Goal: Transaction & Acquisition: Purchase product/service

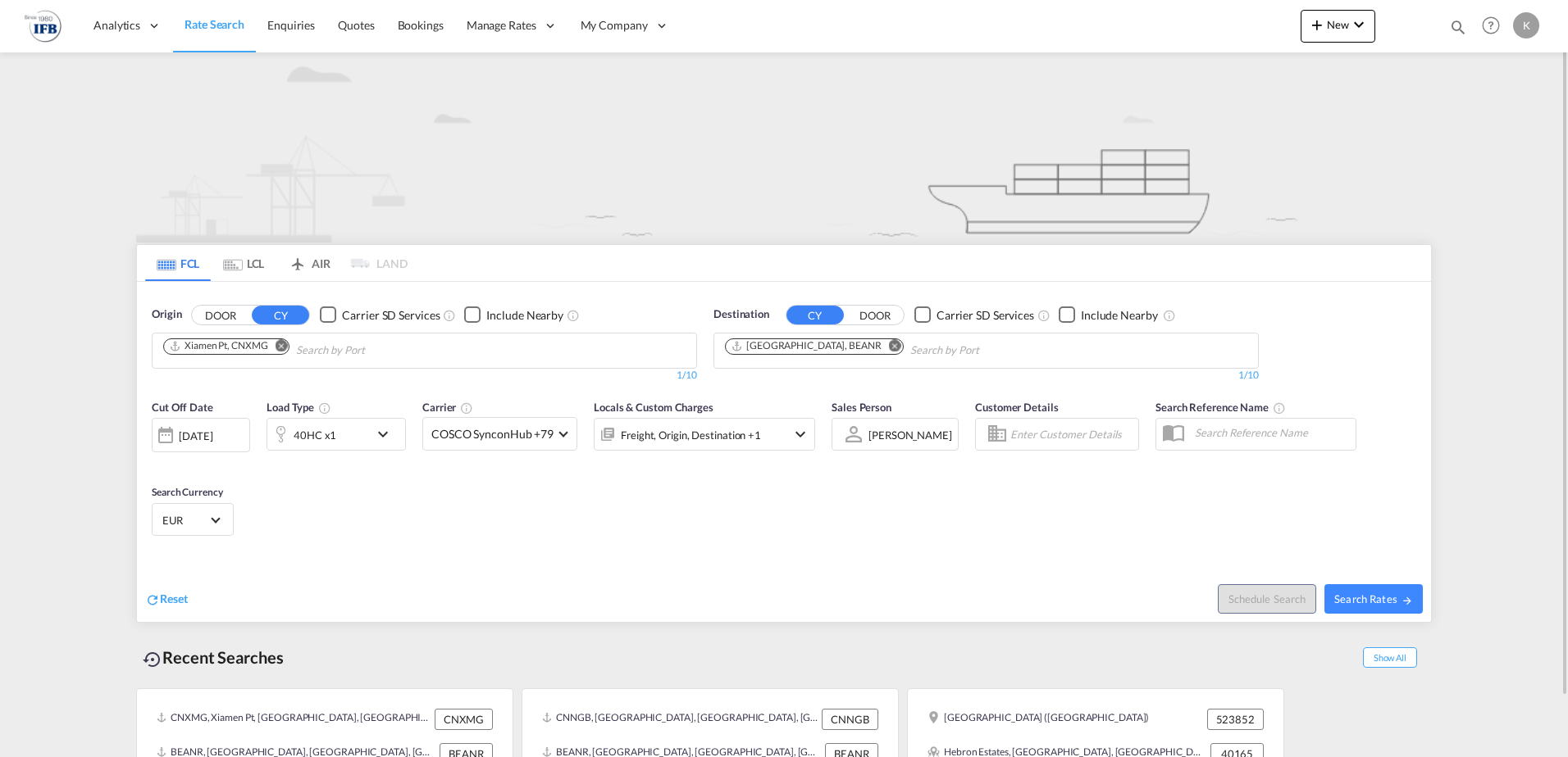
click at [278, 352] on button "Remove" at bounding box center [276, 347] width 25 height 16
type input "ningb"
click at [238, 392] on div "Ningb o China CNNGB" at bounding box center [290, 387] width 312 height 49
click at [329, 437] on div "40HC x1" at bounding box center [315, 435] width 43 height 23
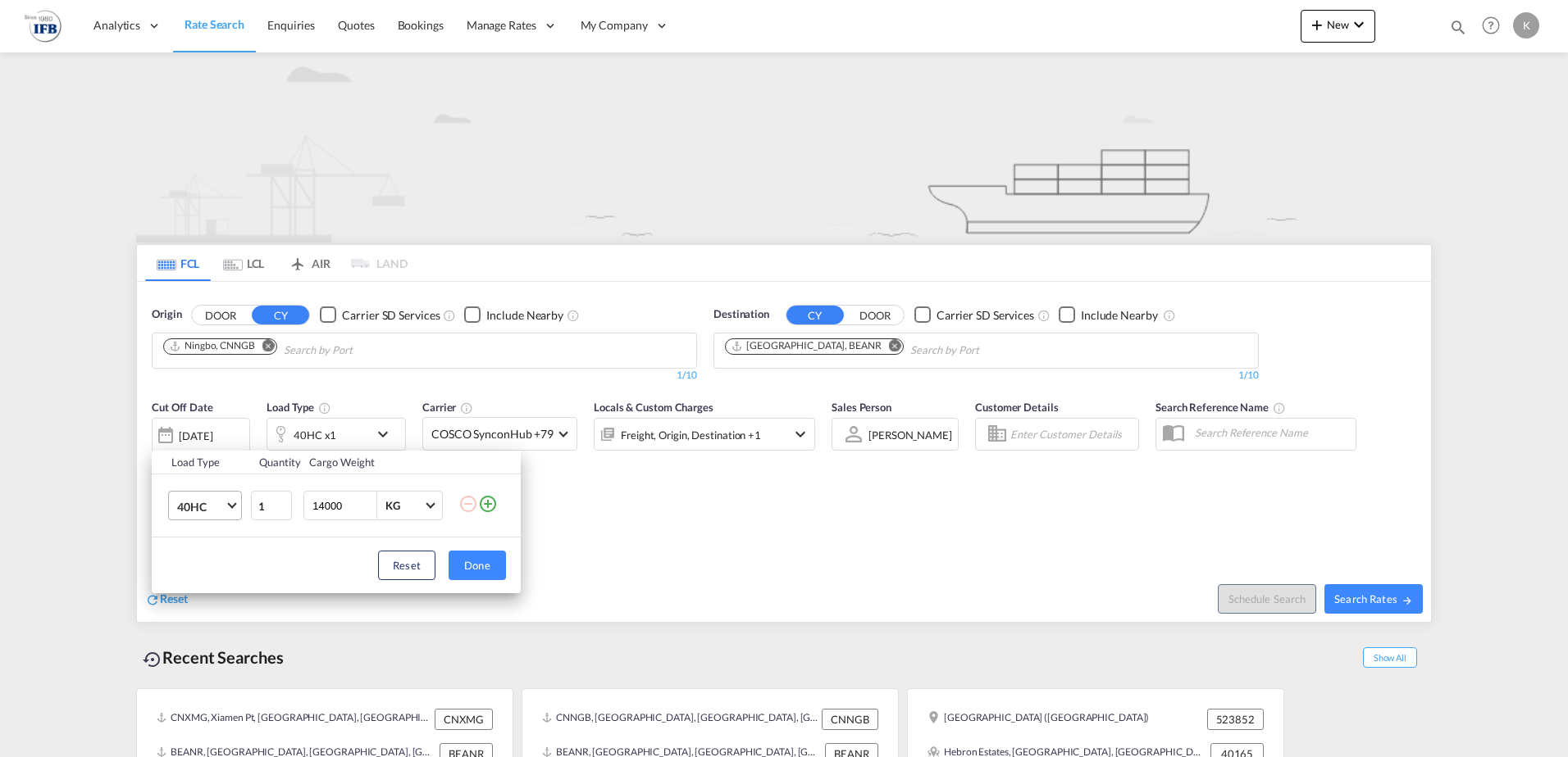
drag, startPoint x: 200, startPoint y: 501, endPoint x: 208, endPoint y: 515, distance: 16.1
click at [200, 503] on span "40HC" at bounding box center [201, 506] width 48 height 16
click at [193, 434] on div "20GP" at bounding box center [192, 428] width 29 height 16
drag, startPoint x: 467, startPoint y: 571, endPoint x: 487, endPoint y: 580, distance: 21.9
click at [467, 570] on button "Done" at bounding box center [477, 565] width 57 height 29
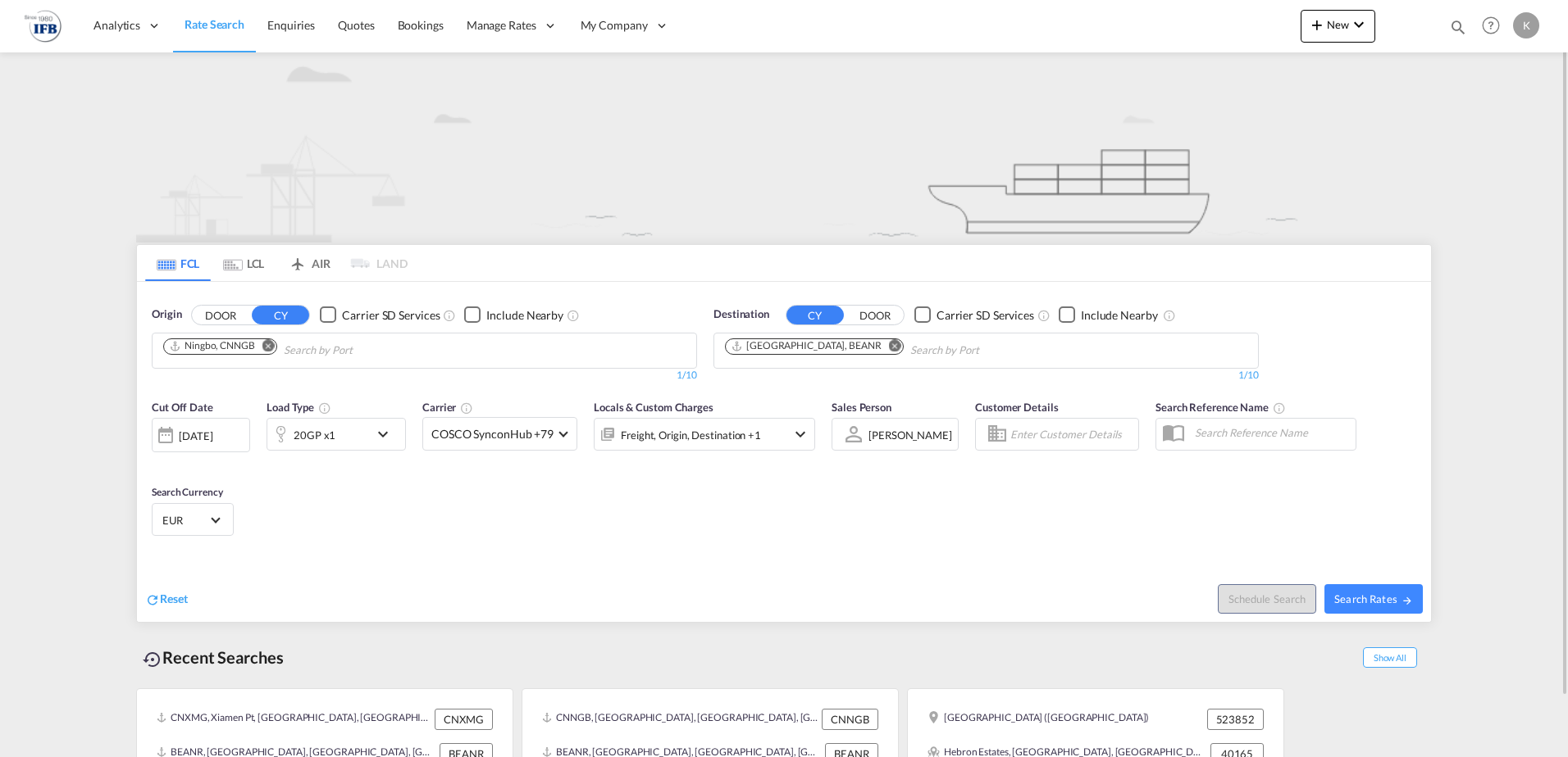
click at [205, 434] on div "[DATE]" at bounding box center [195, 435] width 33 height 15
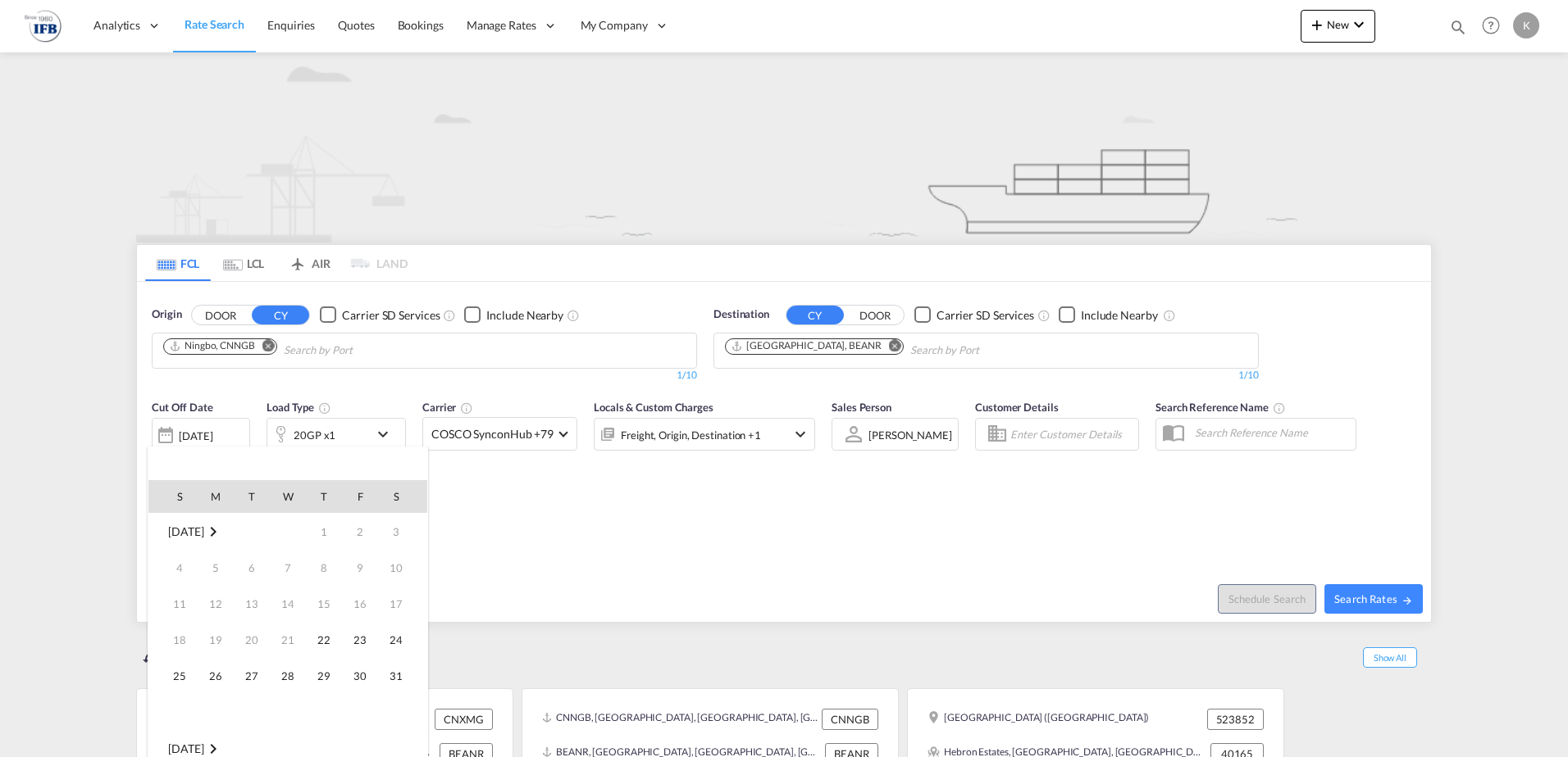
scroll to position [652, 0]
click at [328, 681] on span "28" at bounding box center [324, 676] width 33 height 33
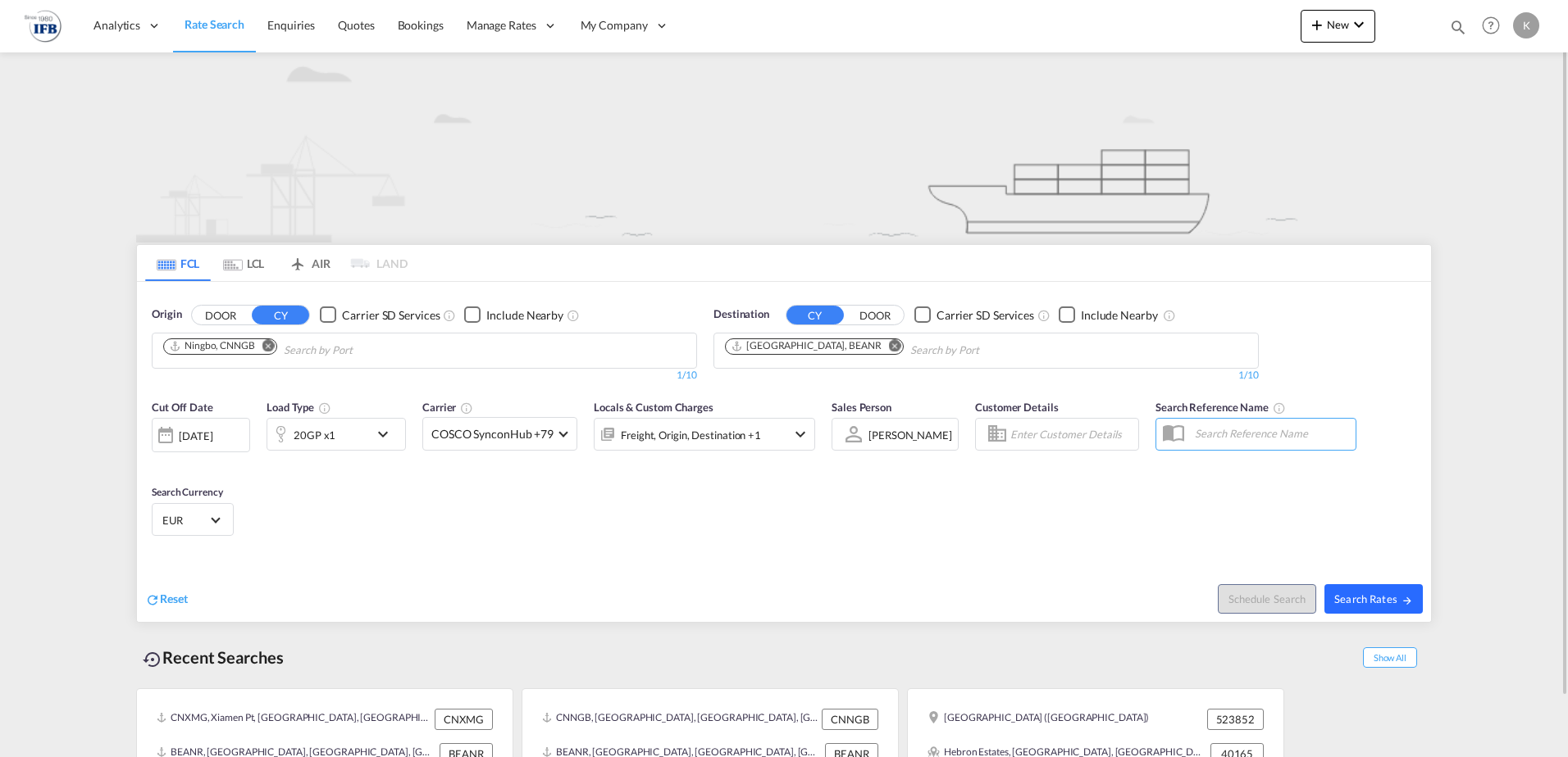
click at [1375, 611] on button "Search Rates" at bounding box center [1373, 599] width 98 height 29
type input "CNNGB to BEANR / [DATE]"
